Goal: Task Accomplishment & Management: Complete application form

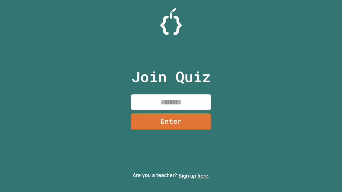
click at [194, 176] on link "Sign up here." at bounding box center [193, 176] width 31 height 6
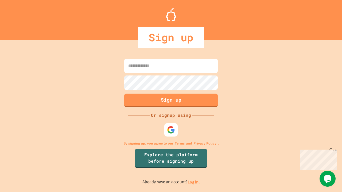
click at [194, 182] on link "Log in." at bounding box center [194, 183] width 12 height 6
